Goal: Navigation & Orientation: Find specific page/section

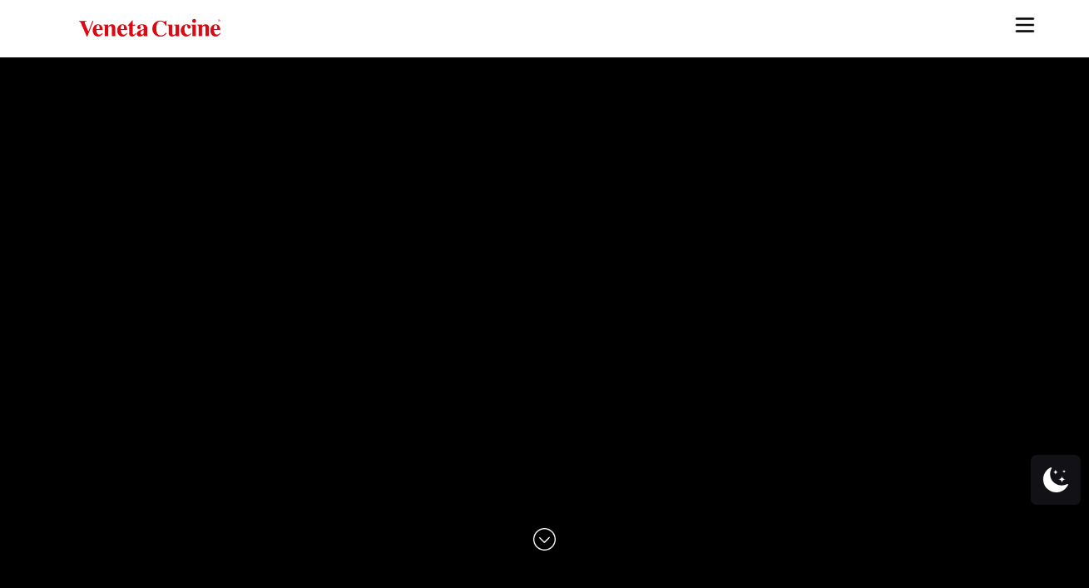
click at [1024, 22] on img "Site" at bounding box center [1025, 24] width 25 height 25
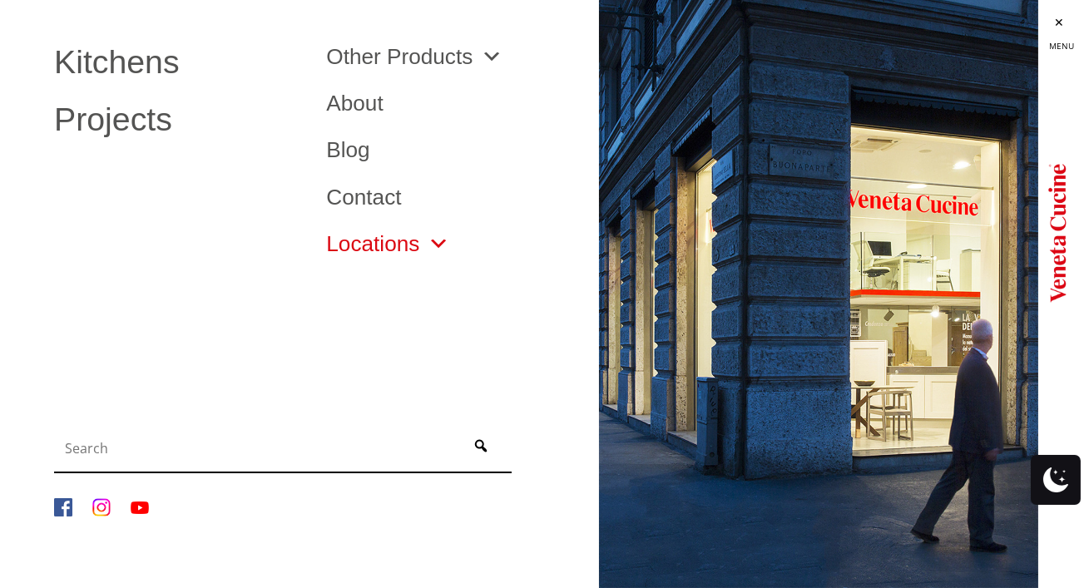
click at [403, 252] on link "Locations" at bounding box center [387, 244] width 123 height 22
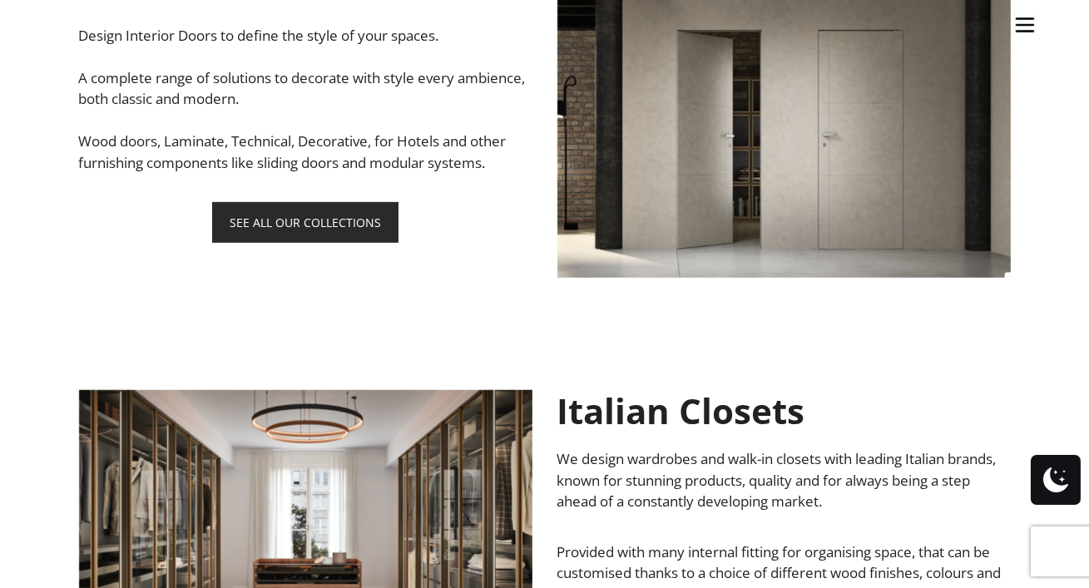
scroll to position [1494, 0]
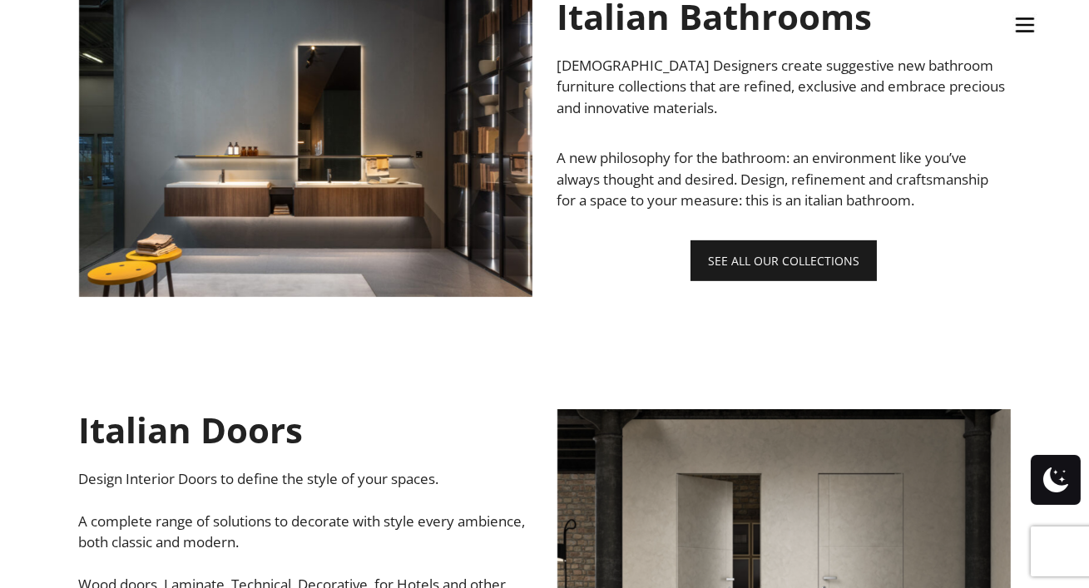
click at [812, 263] on link "SEE ALL OUR COLLECTIONS" at bounding box center [784, 261] width 186 height 41
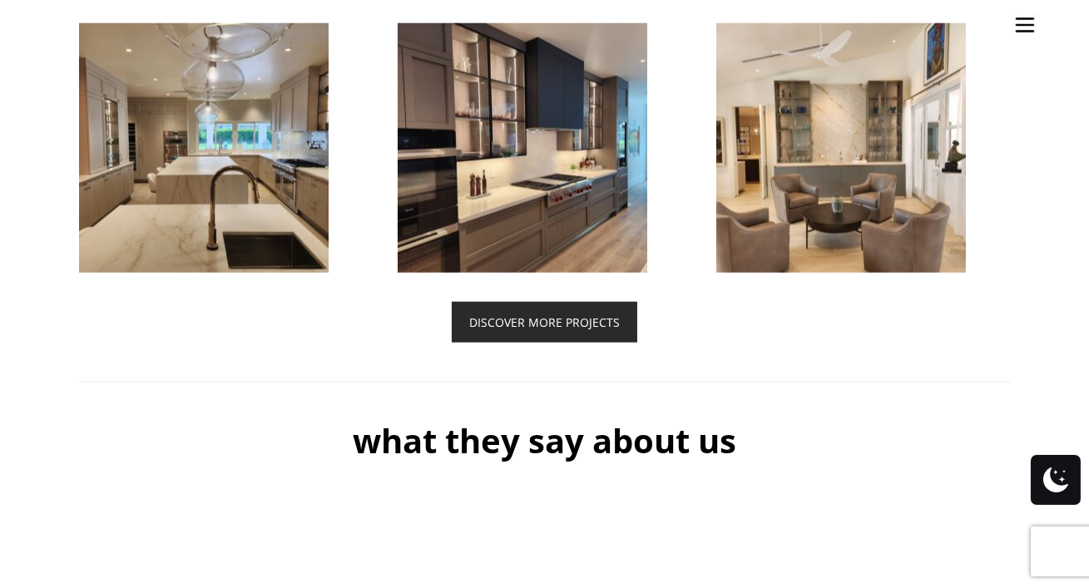
scroll to position [3864, 0]
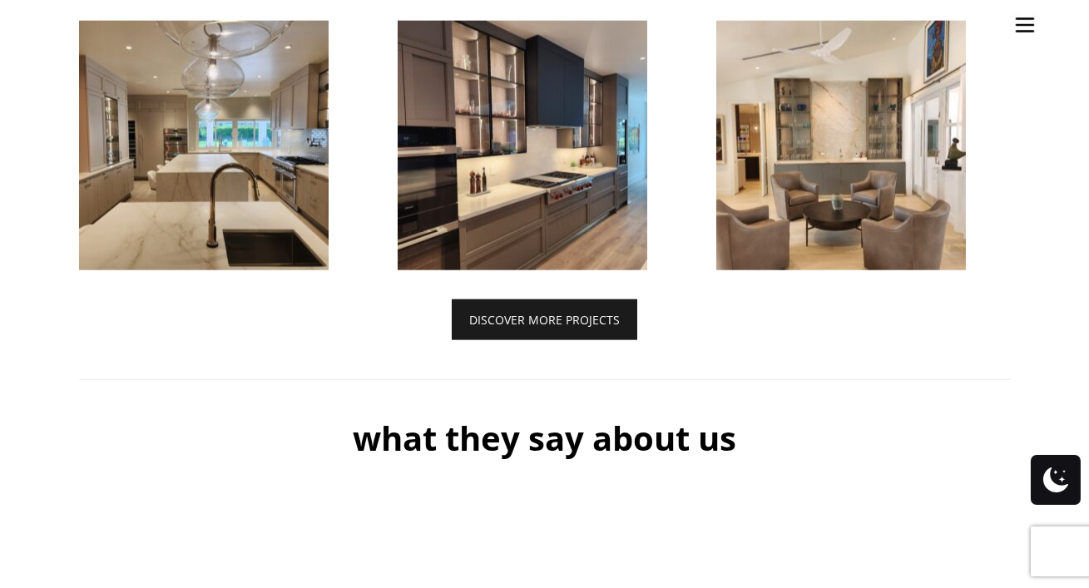
click at [586, 340] on link "DISCOVER MORE PROJECTS" at bounding box center [545, 320] width 186 height 41
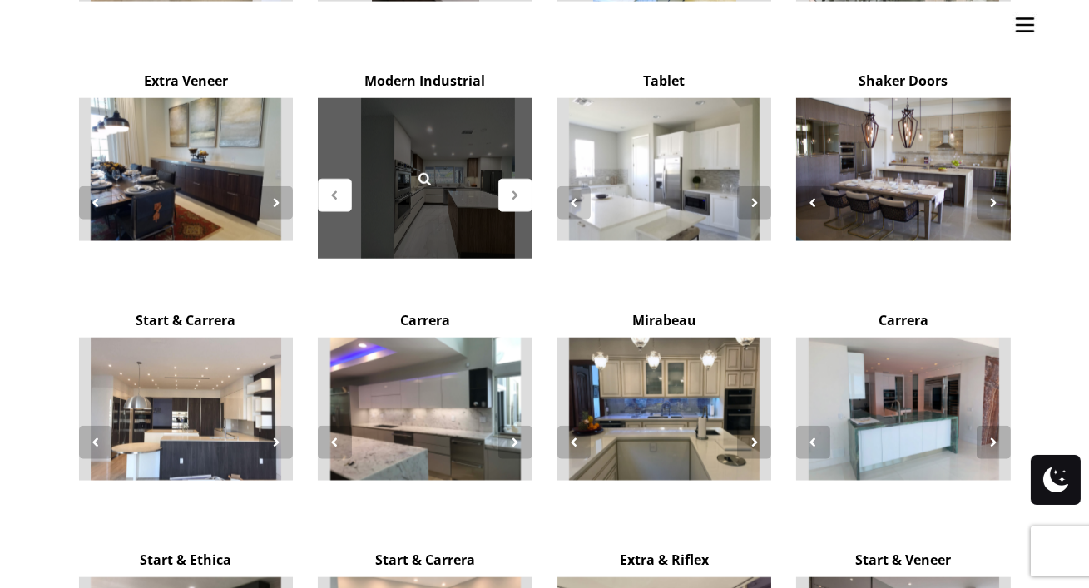
scroll to position [3029, 0]
